Goal: Information Seeking & Learning: Learn about a topic

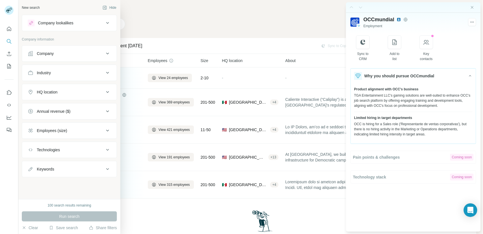
click at [60, 171] on div "Keywords" at bounding box center [66, 169] width 76 height 6
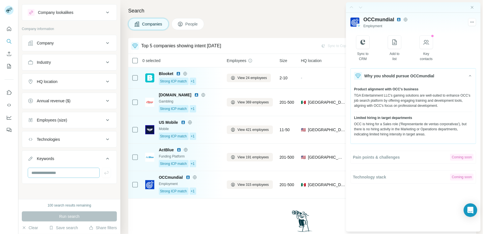
scroll to position [11, 0]
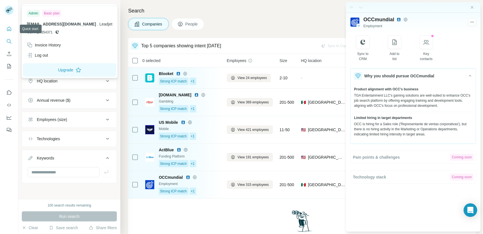
click at [8, 27] on icon "Quick start" at bounding box center [9, 29] width 4 height 4
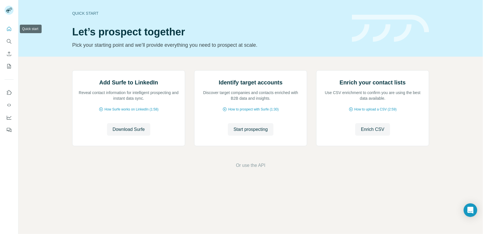
click at [8, 30] on icon "Quick start" at bounding box center [9, 29] width 4 height 4
click at [242, 133] on span "Start prospecting" at bounding box center [251, 129] width 34 height 7
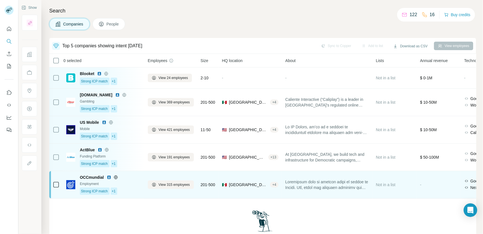
click at [134, 185] on div "Employment" at bounding box center [110, 183] width 61 height 5
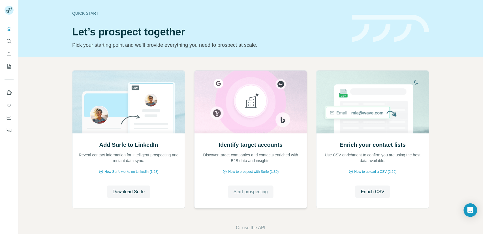
click at [247, 192] on span "Start prospecting" at bounding box center [251, 191] width 34 height 7
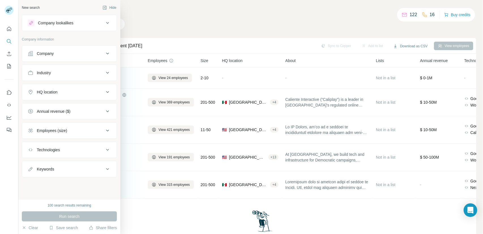
click at [57, 55] on div "Company" at bounding box center [66, 54] width 76 height 6
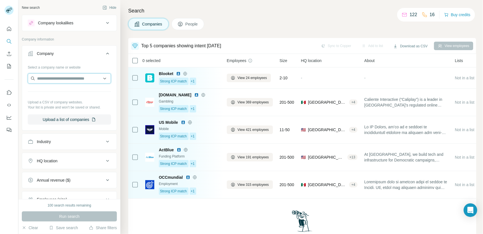
click at [53, 79] on input "text" at bounding box center [69, 78] width 83 height 10
type input "*********"
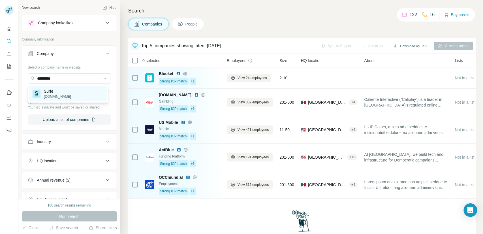
click at [52, 93] on p "Surfe" at bounding box center [57, 91] width 27 height 6
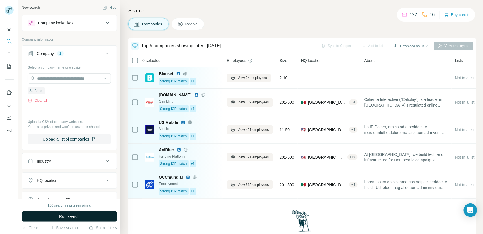
click at [63, 218] on span "Run search" at bounding box center [69, 216] width 20 height 6
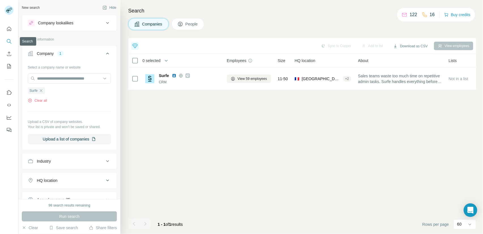
click at [9, 42] on icon "Search" at bounding box center [9, 41] width 4 height 4
click at [8, 29] on icon "Quick start" at bounding box center [9, 29] width 6 height 6
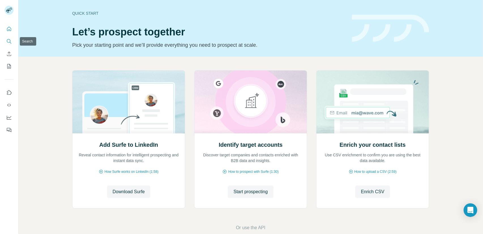
click at [6, 44] on button "Search" at bounding box center [9, 41] width 9 height 10
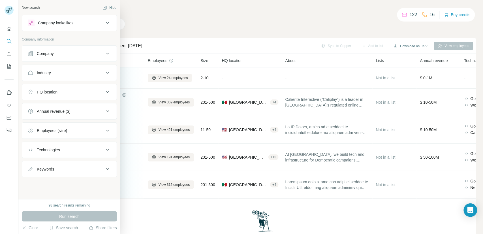
click at [59, 59] on button "Company" at bounding box center [69, 54] width 95 height 14
